Goal: Find specific page/section: Find specific page/section

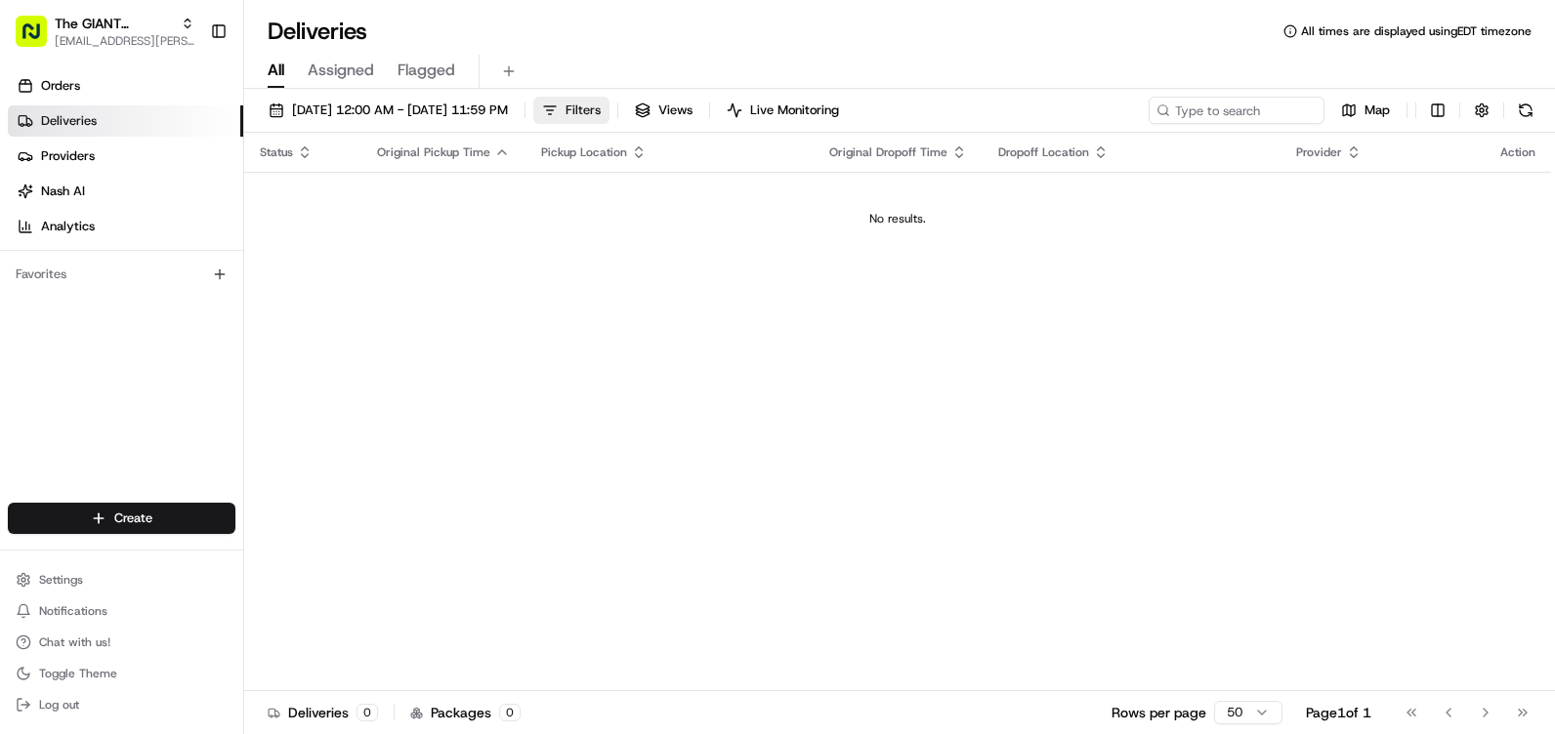
click at [601, 108] on span "Filters" at bounding box center [582, 111] width 35 height 18
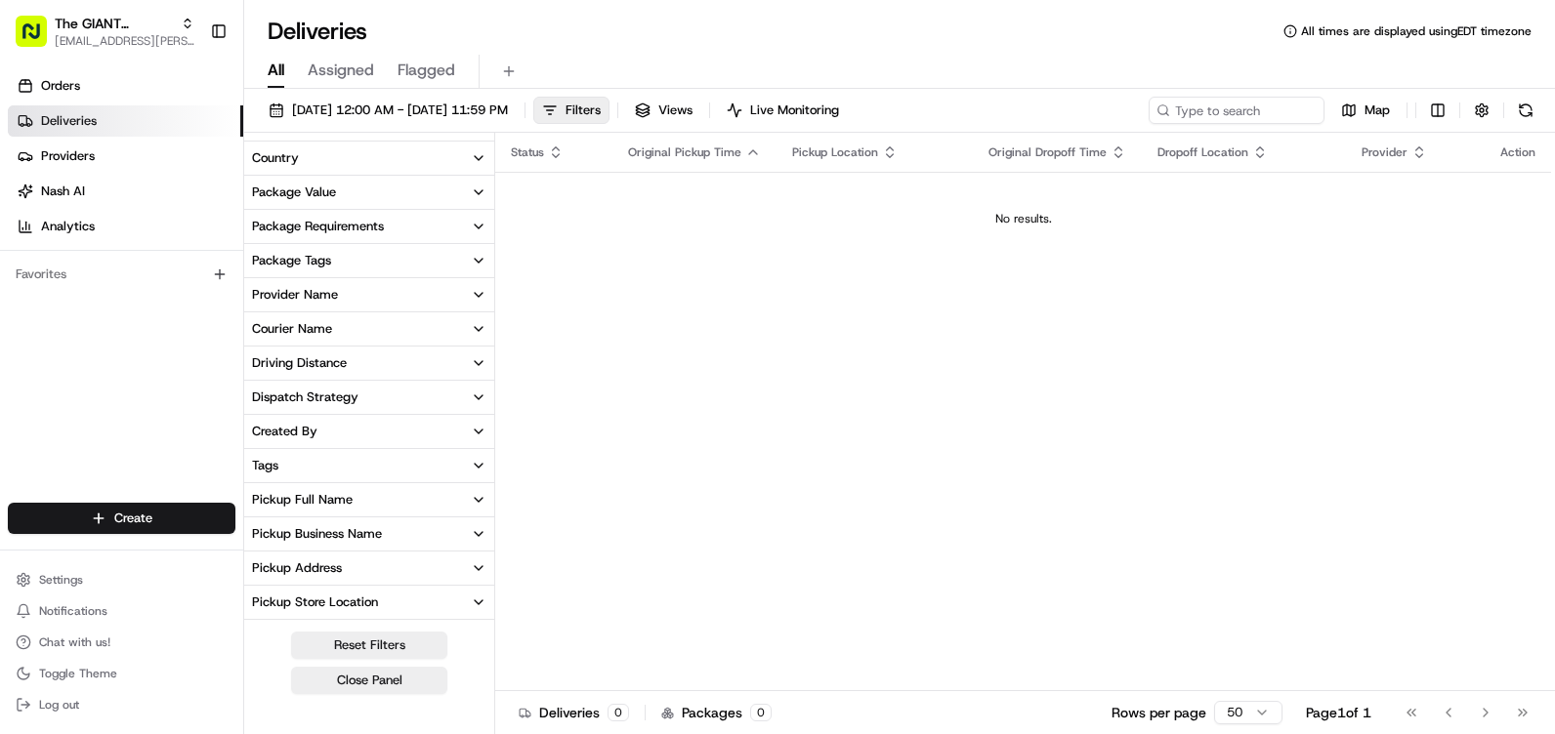
scroll to position [195, 0]
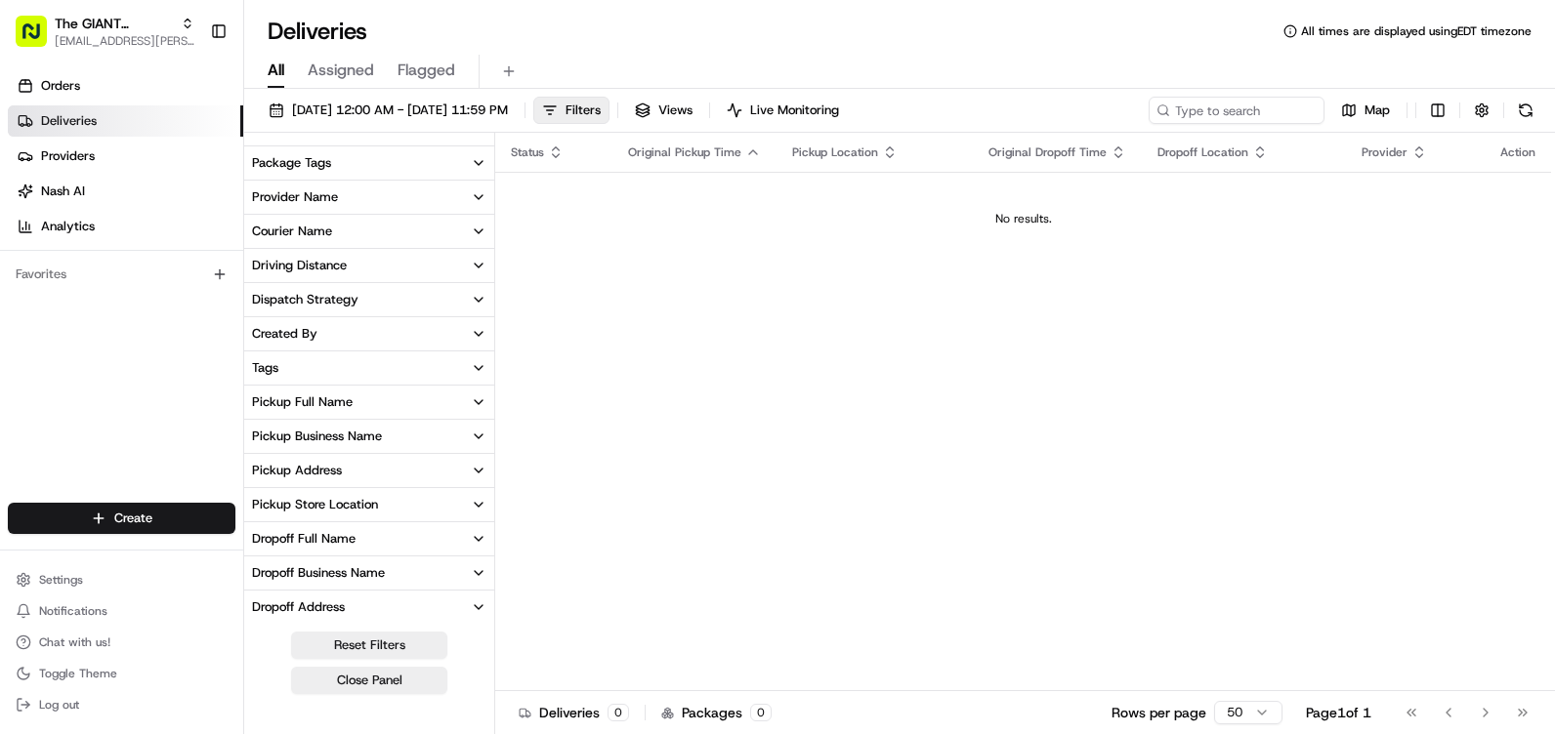
click at [336, 473] on div "Pickup Address" at bounding box center [297, 471] width 90 height 18
click at [343, 466] on button "Pickup Address" at bounding box center [369, 470] width 250 height 33
click at [342, 498] on div "Pickup Store Location" at bounding box center [315, 505] width 126 height 18
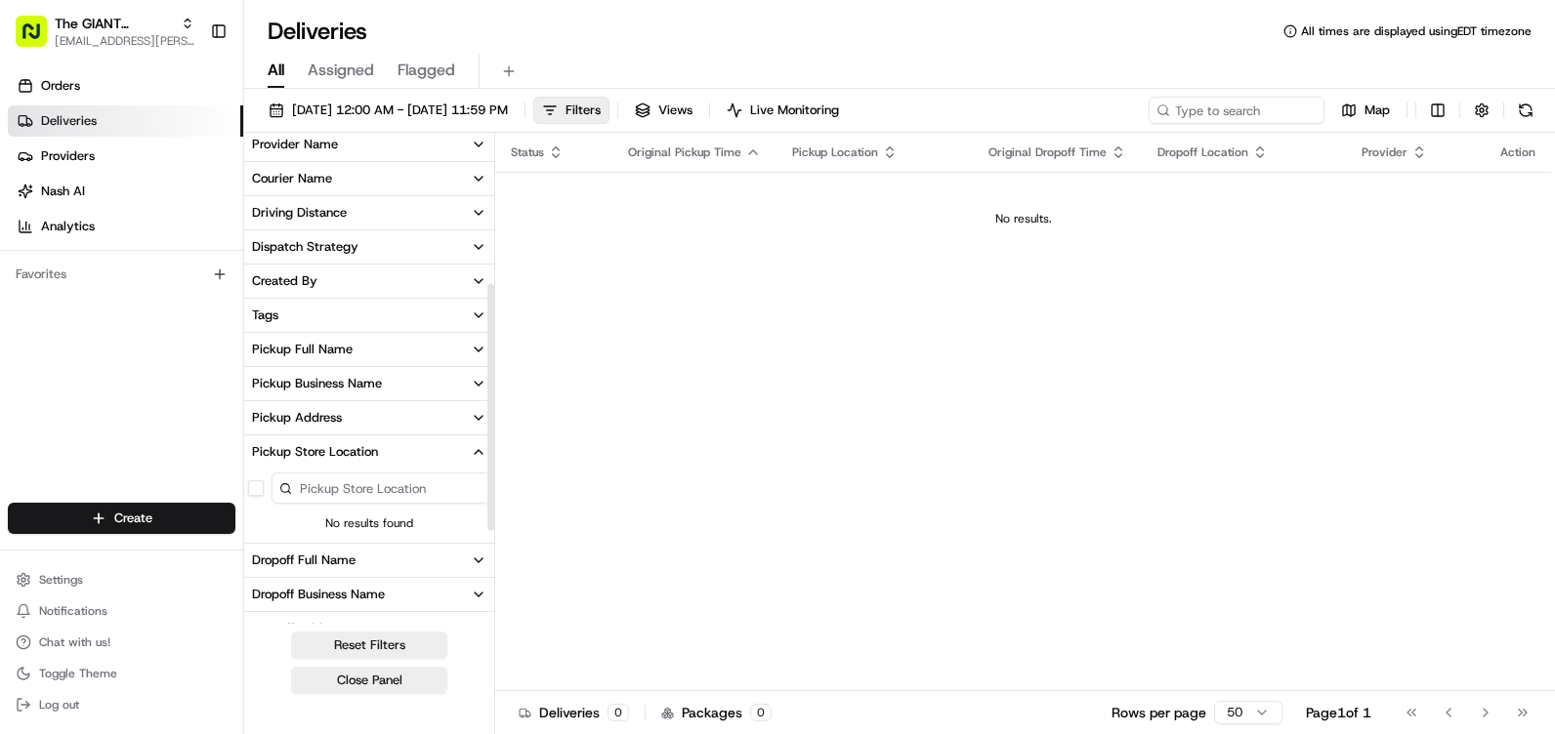
scroll to position [293, 0]
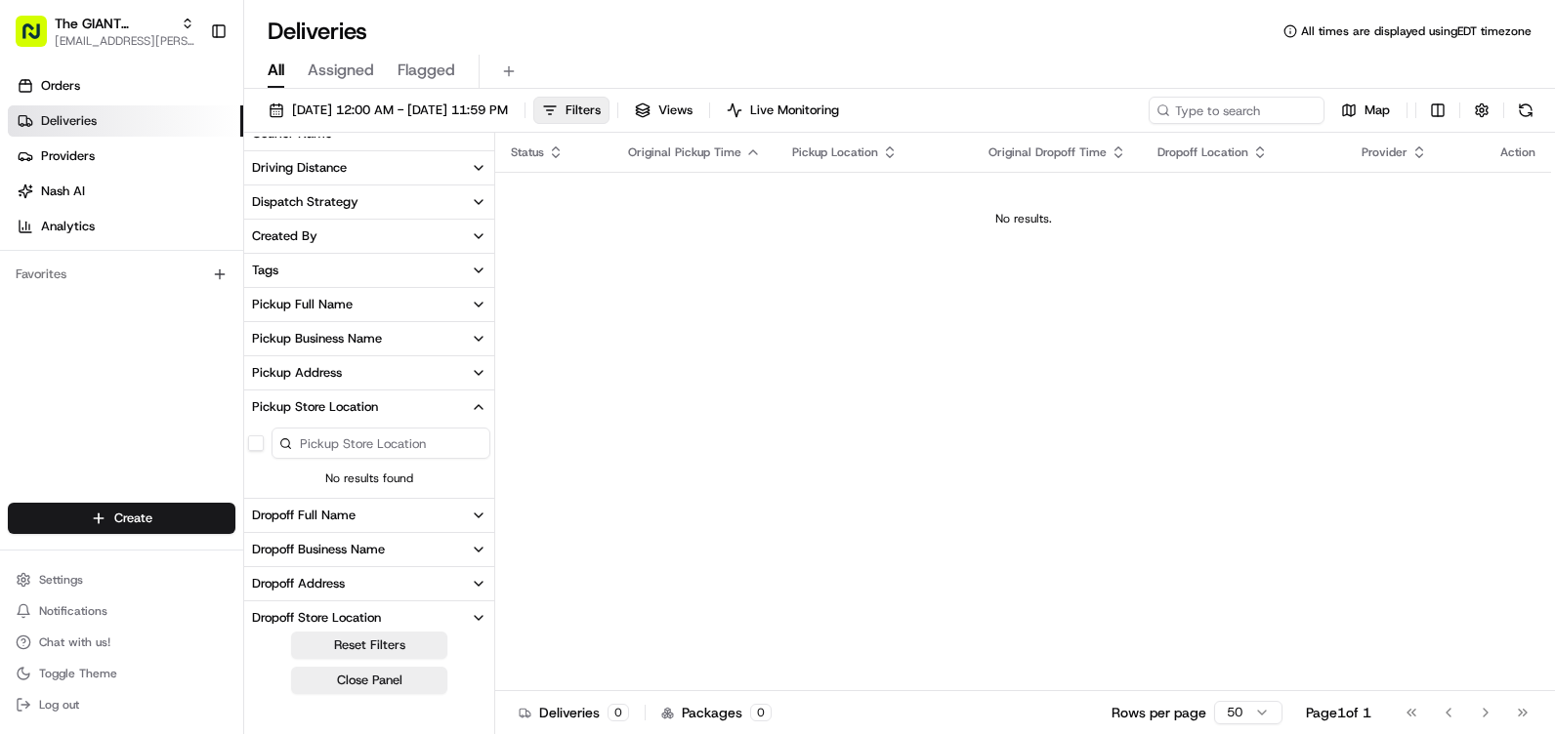
click at [348, 383] on button "Pickup Address" at bounding box center [369, 372] width 250 height 33
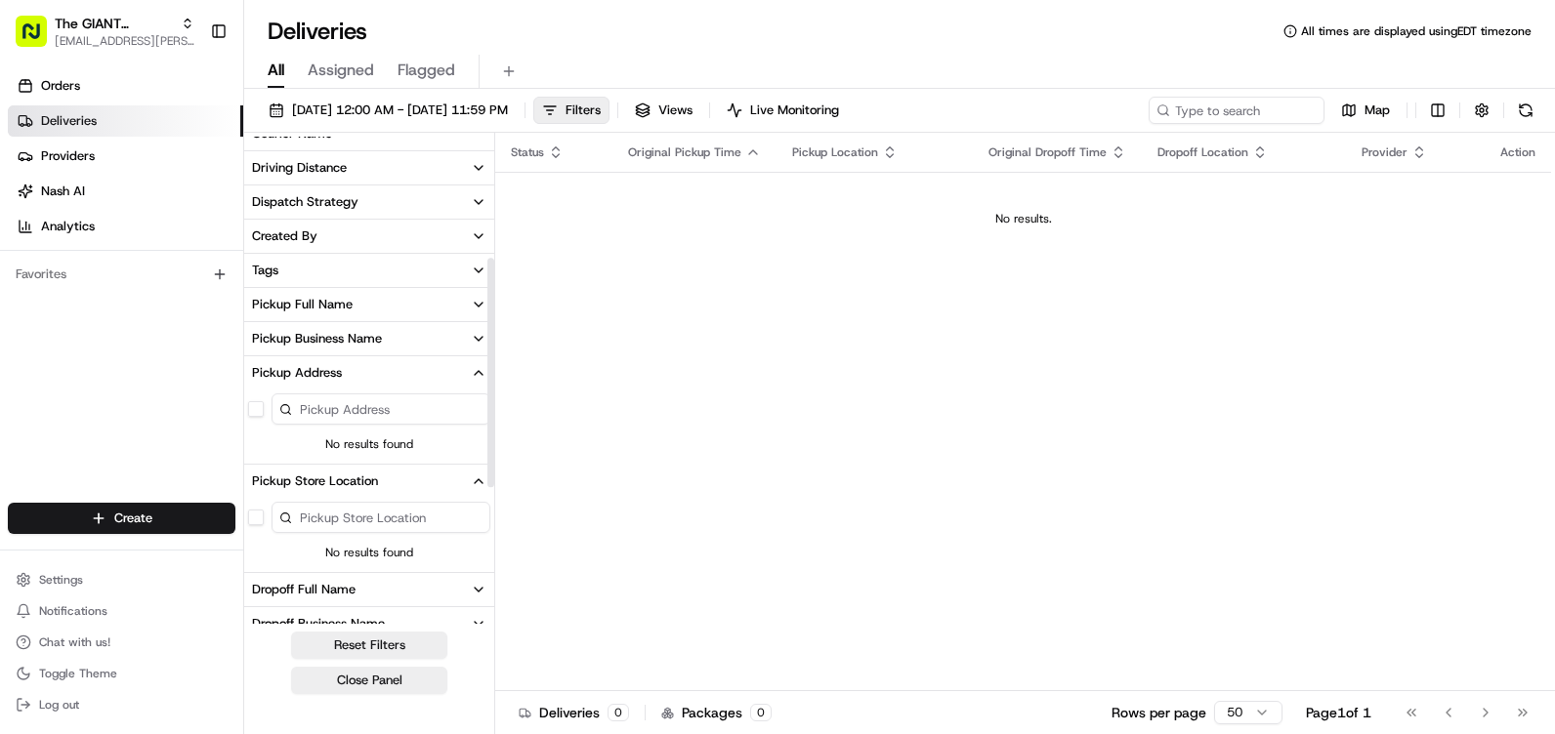
scroll to position [195, 0]
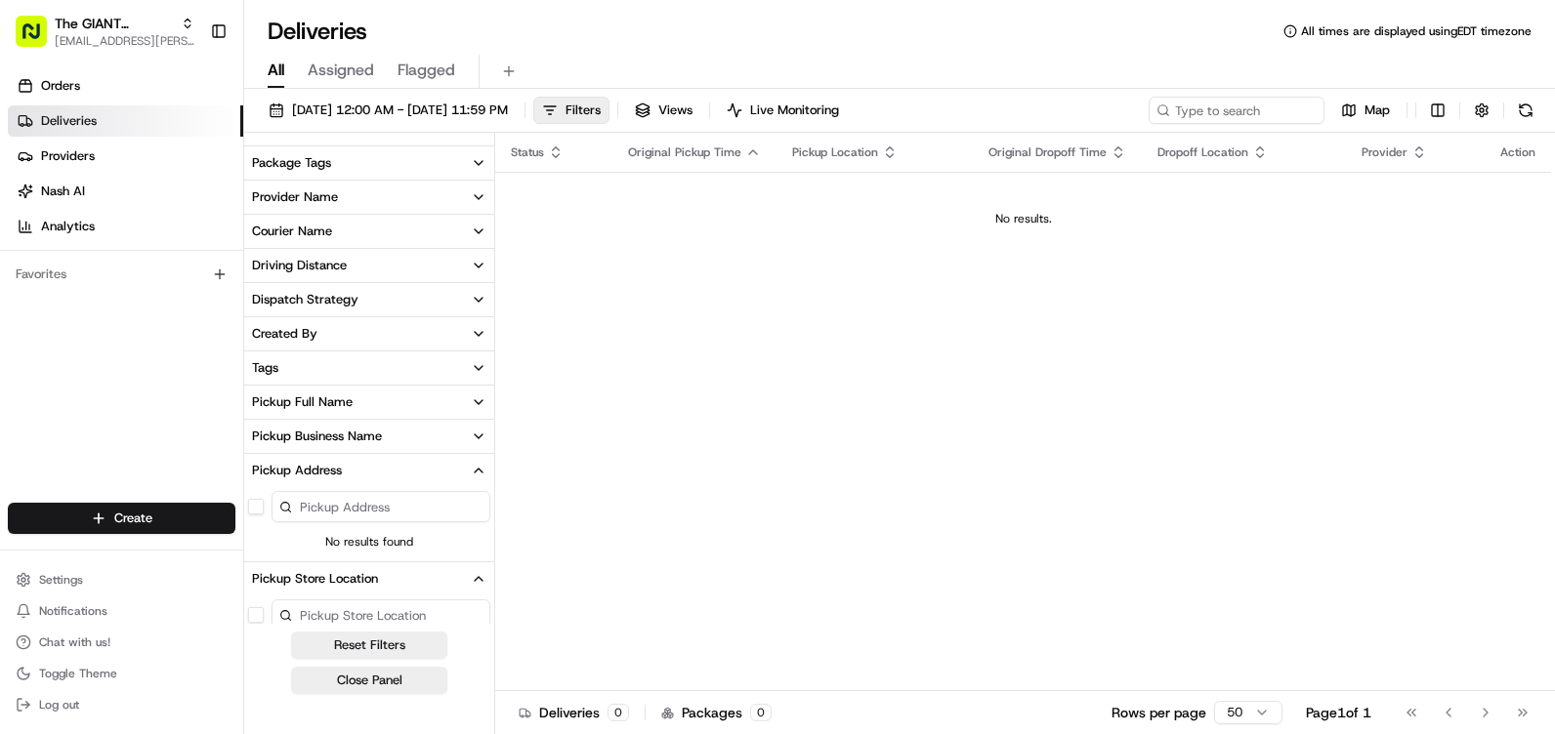
click at [395, 435] on button "Pickup Business Name" at bounding box center [369, 436] width 250 height 33
click at [440, 399] on button "Pickup Full Name" at bounding box center [369, 402] width 250 height 33
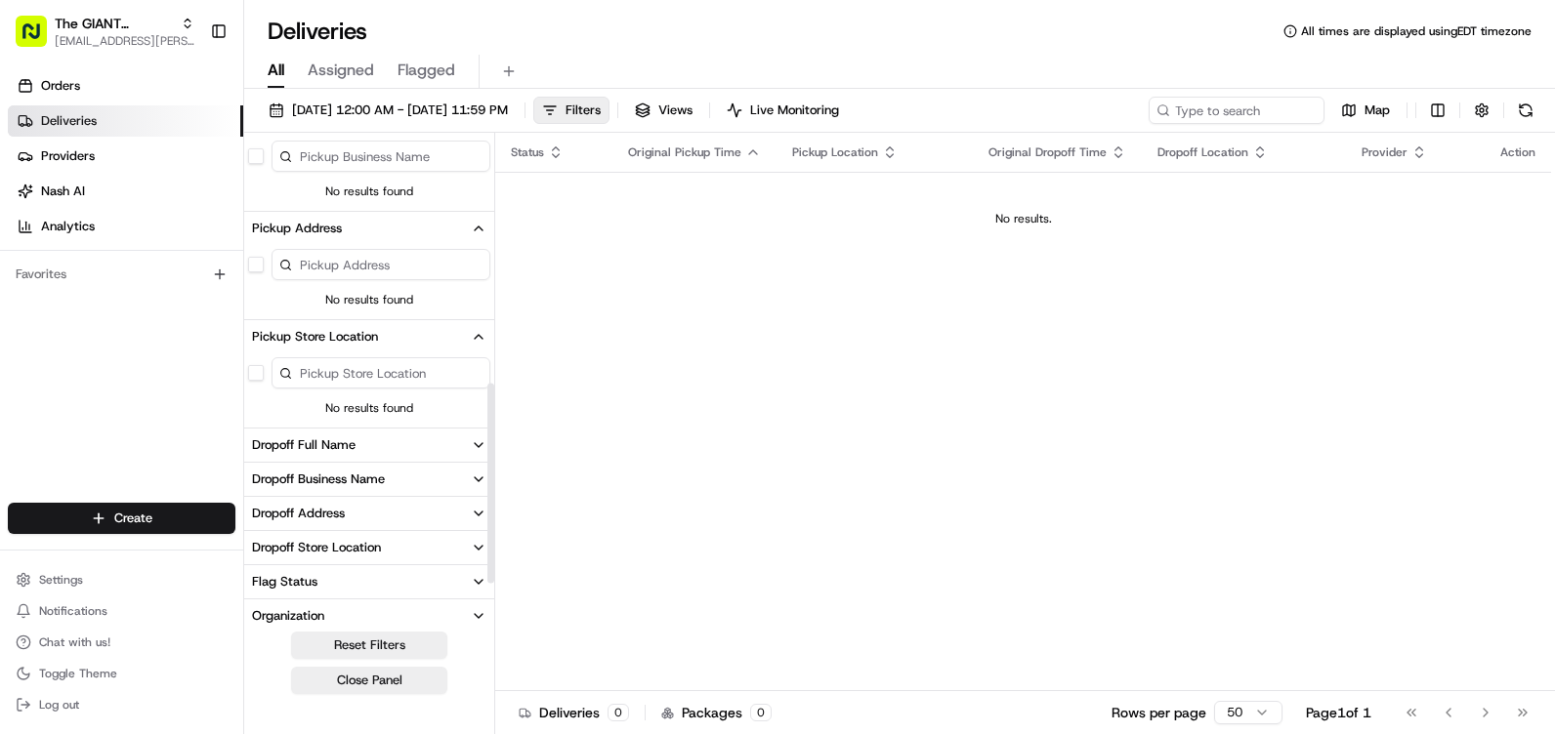
scroll to position [684, 0]
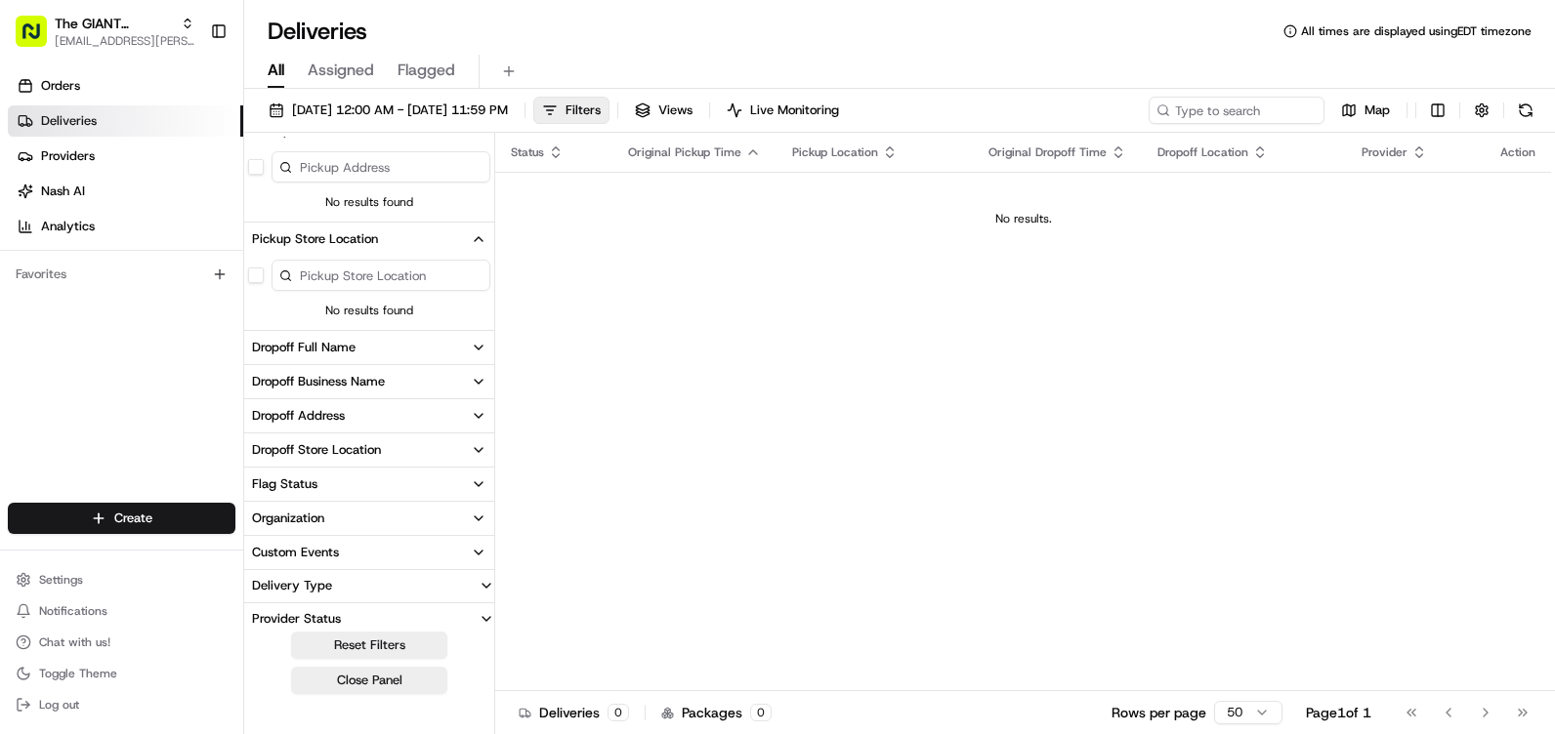
click at [419, 450] on button "Dropoff Store Location" at bounding box center [369, 450] width 250 height 33
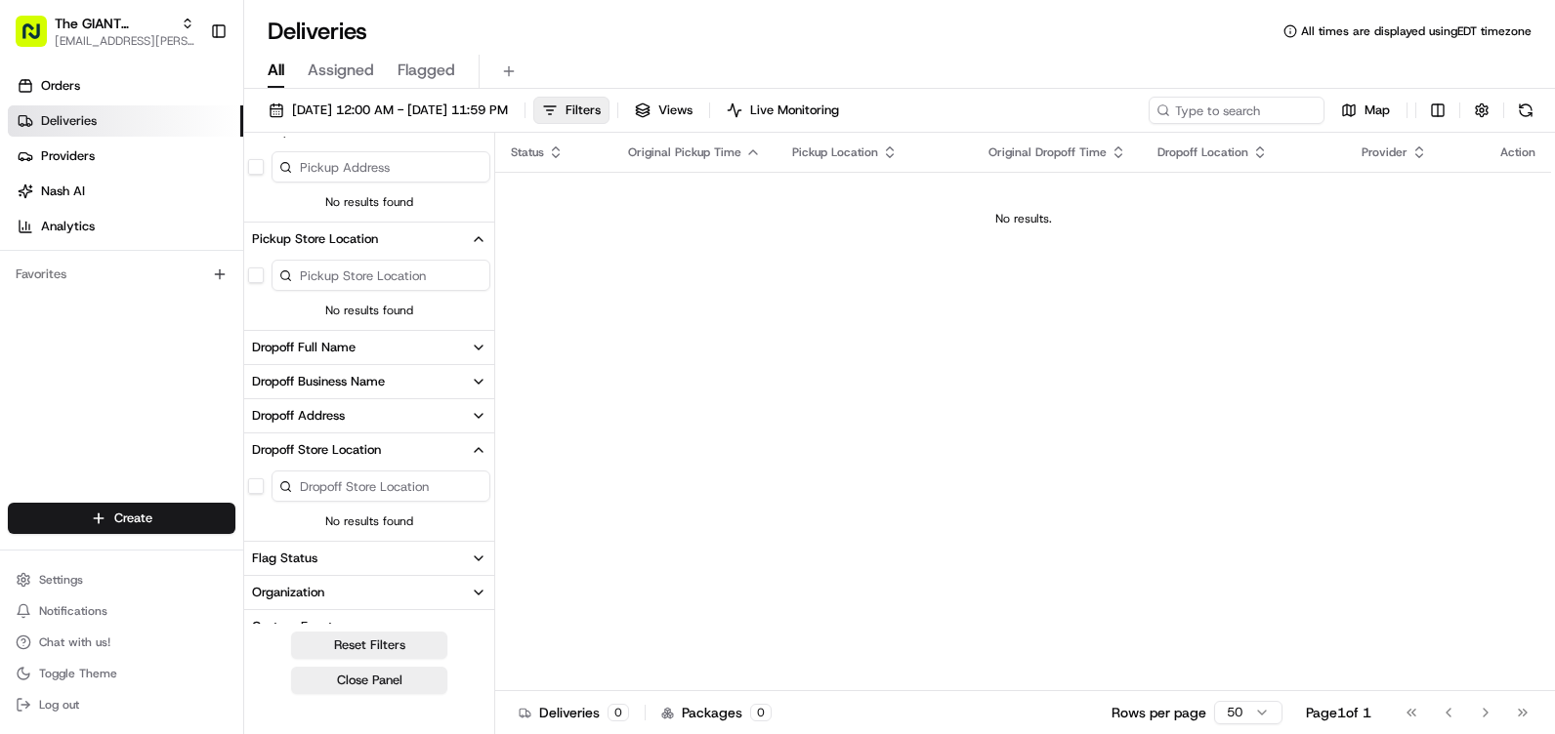
click at [392, 481] on input at bounding box center [380, 486] width 219 height 31
click at [610, 377] on div "Status Original Pickup Time Pickup Location Original Dropoff Time Dropoff Locat…" at bounding box center [1023, 412] width 1056 height 559
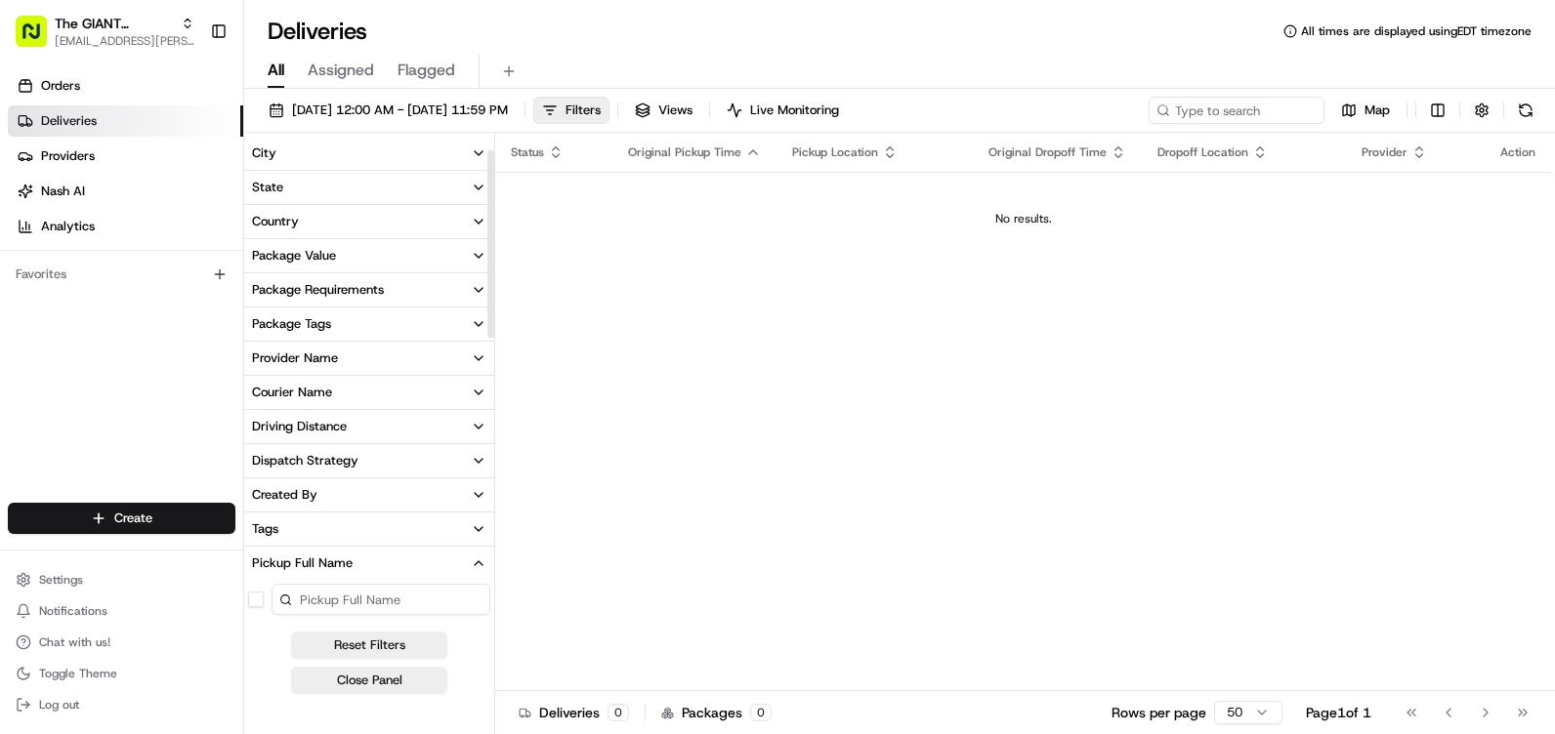
scroll to position [0, 0]
